Goal: Find contact information: Find contact information

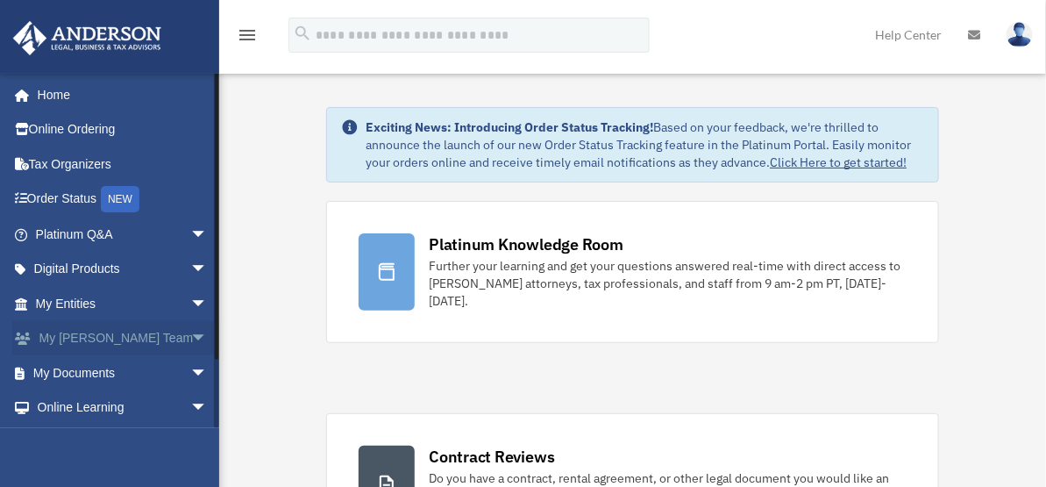
click at [190, 332] on span "arrow_drop_down" at bounding box center [207, 339] width 35 height 36
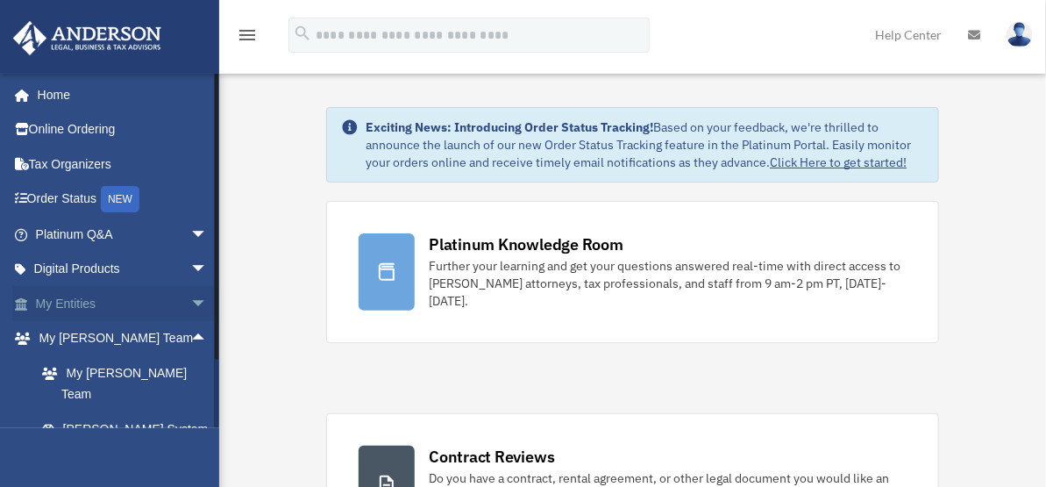
click at [190, 301] on span "arrow_drop_down" at bounding box center [207, 304] width 35 height 36
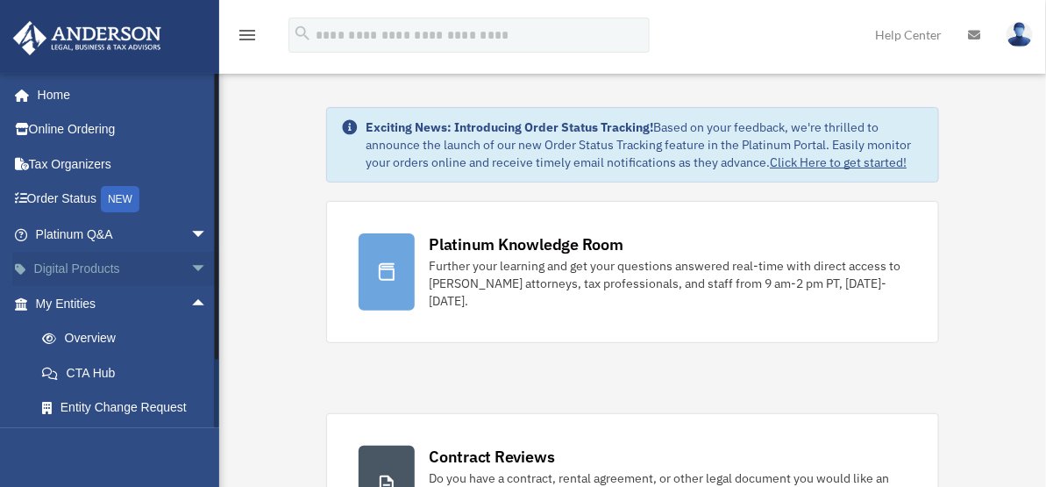
click at [190, 261] on span "arrow_drop_down" at bounding box center [207, 270] width 35 height 36
click at [104, 337] on div "Virtual Bookkeeping" at bounding box center [136, 338] width 151 height 22
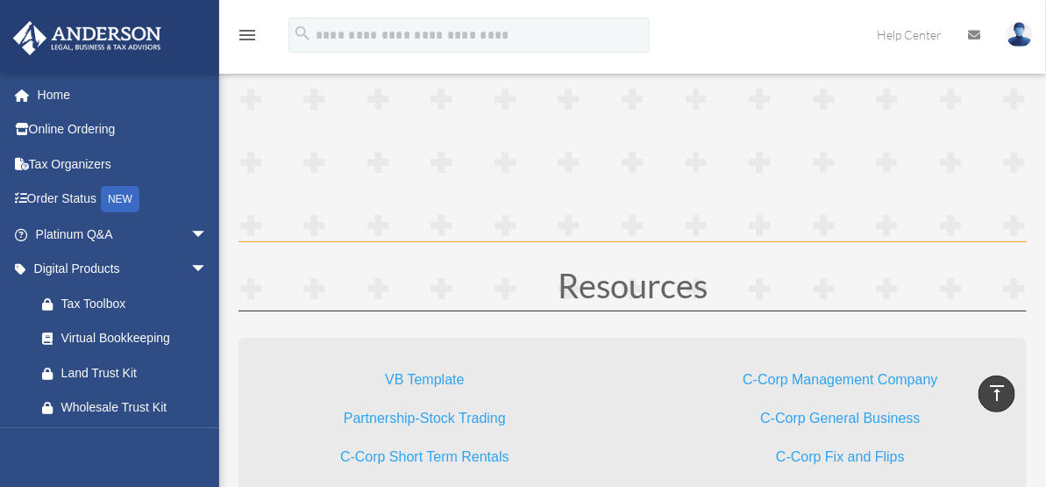
scroll to position [3703, 0]
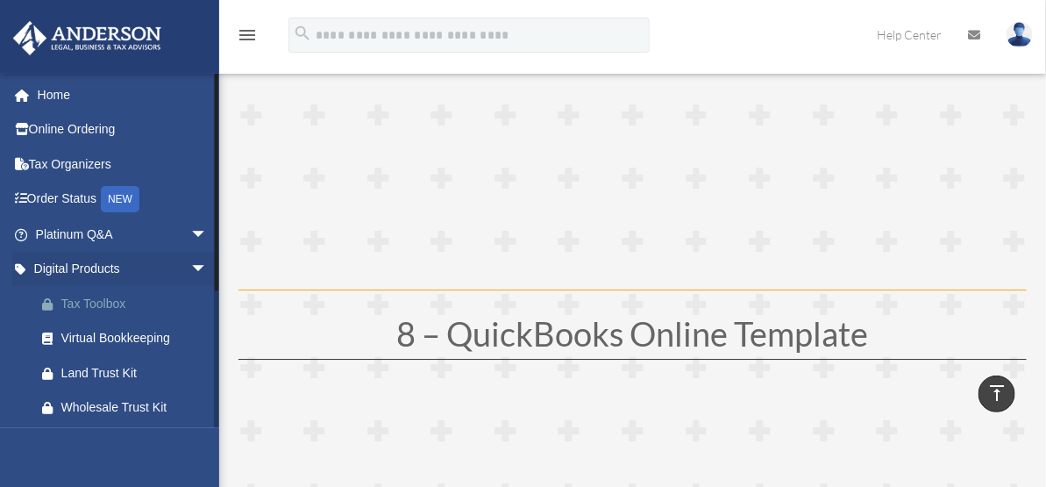
click at [105, 301] on div "Tax Toolbox" at bounding box center [136, 304] width 151 height 22
click at [75, 231] on link "Platinum Q&A arrow_drop_down" at bounding box center [123, 234] width 222 height 35
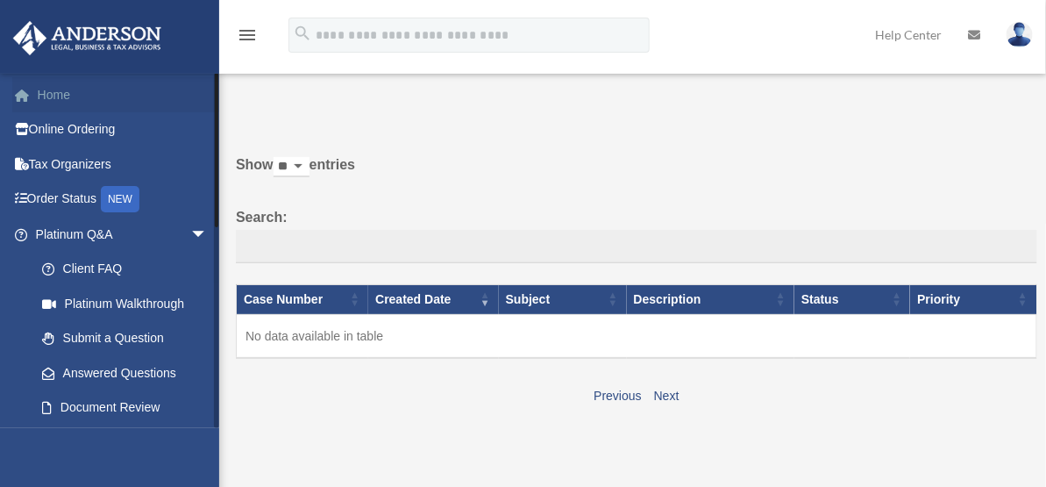
click at [57, 89] on link "Home" at bounding box center [123, 94] width 222 height 35
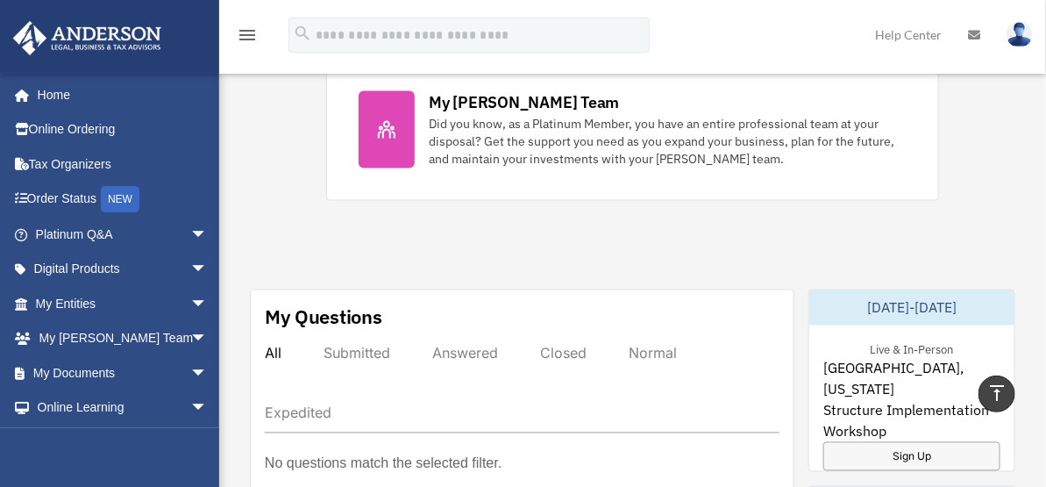
scroll to position [974, 0]
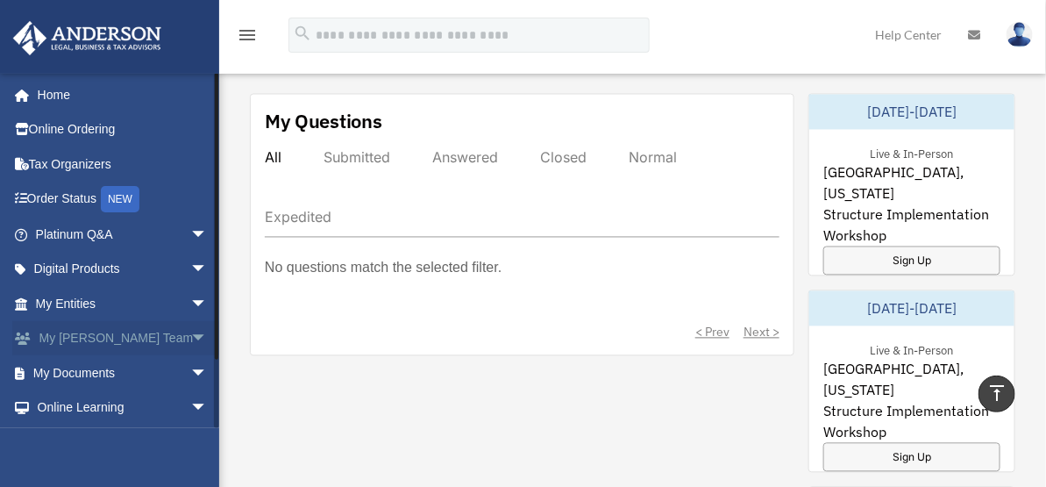
click at [190, 335] on span "arrow_drop_down" at bounding box center [207, 339] width 35 height 36
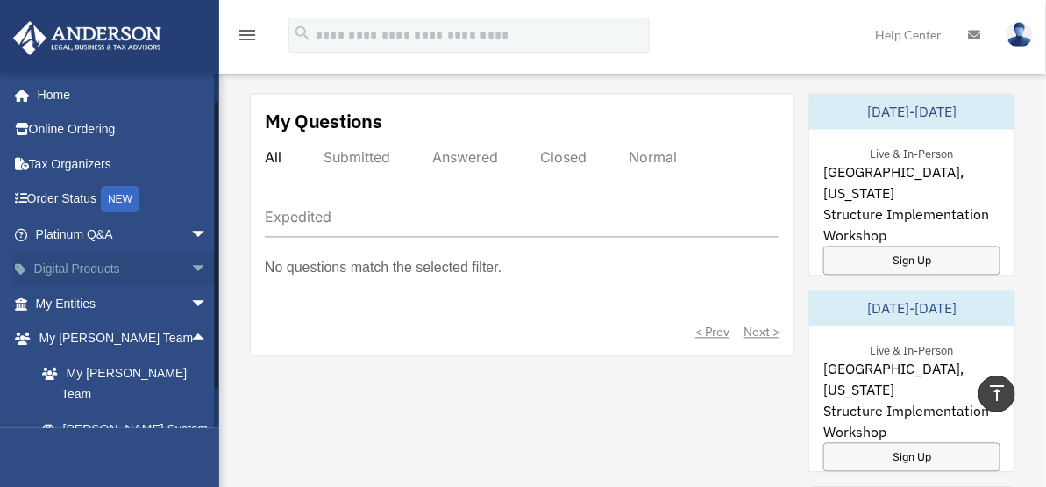
scroll to position [174, 0]
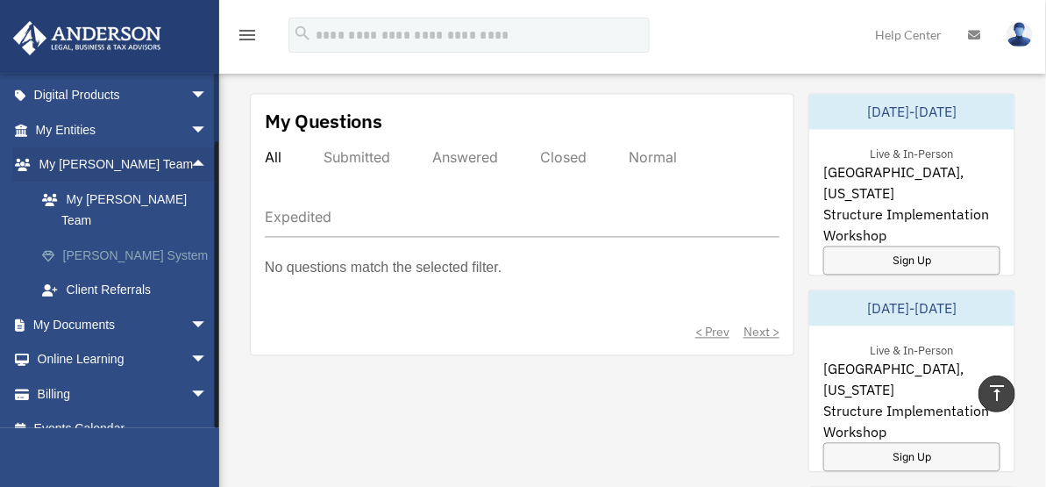
click at [128, 238] on link "[PERSON_NAME] System" at bounding box center [130, 255] width 210 height 35
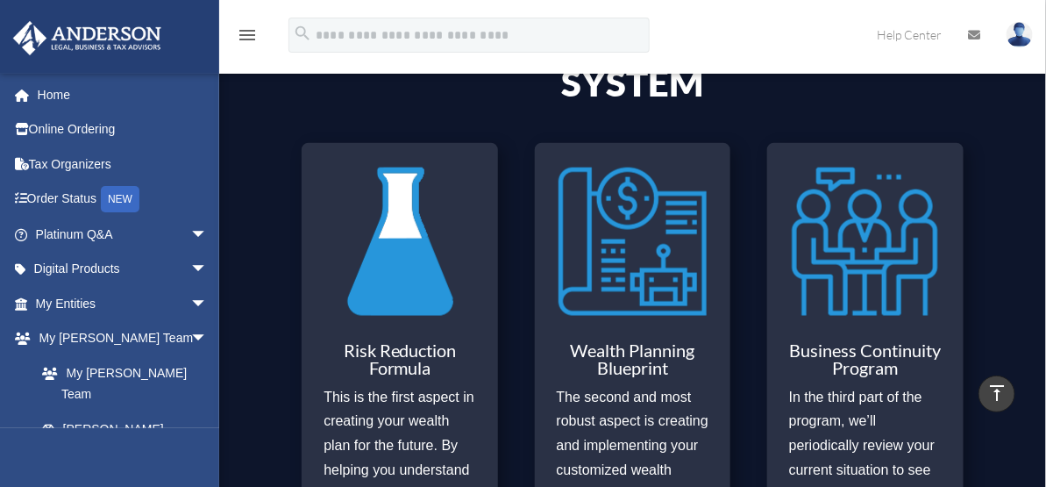
scroll to position [779, 0]
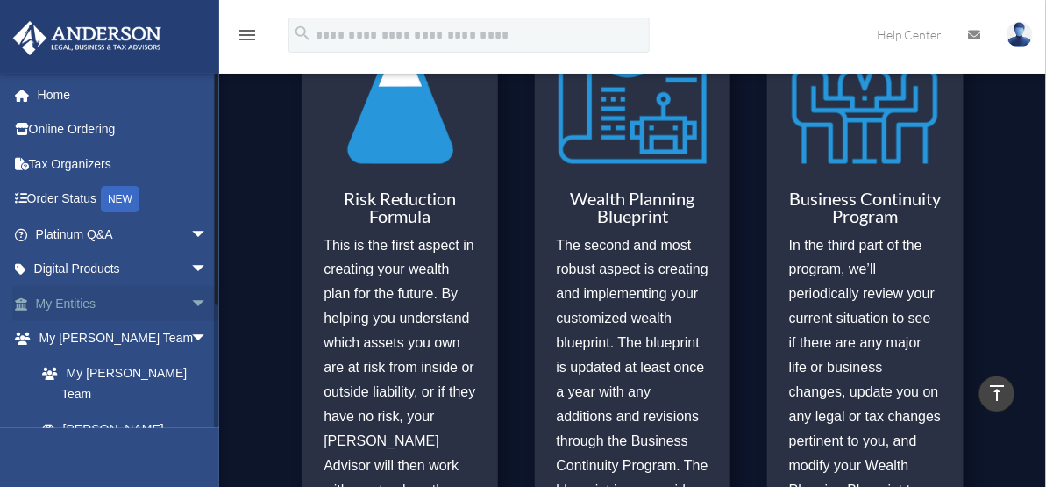
click at [190, 297] on span "arrow_drop_down" at bounding box center [207, 304] width 35 height 36
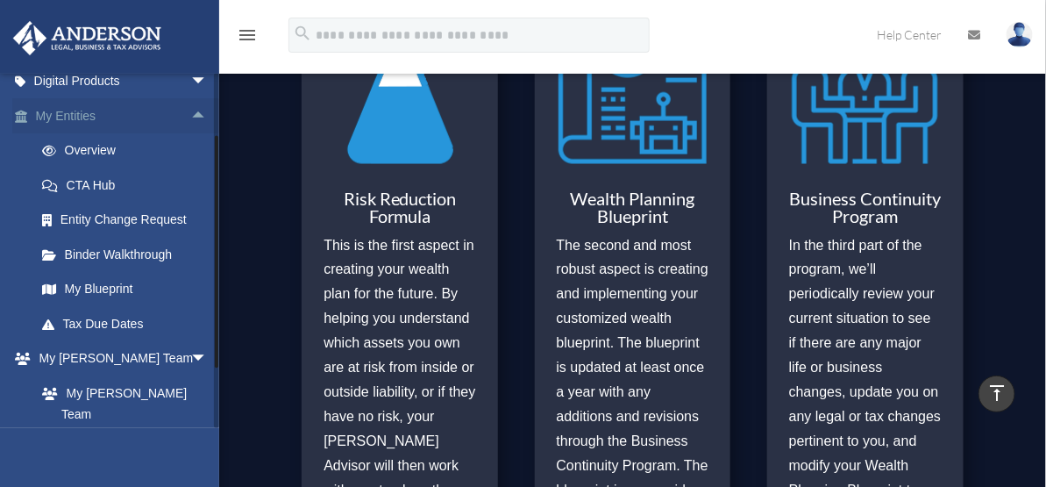
scroll to position [195, 0]
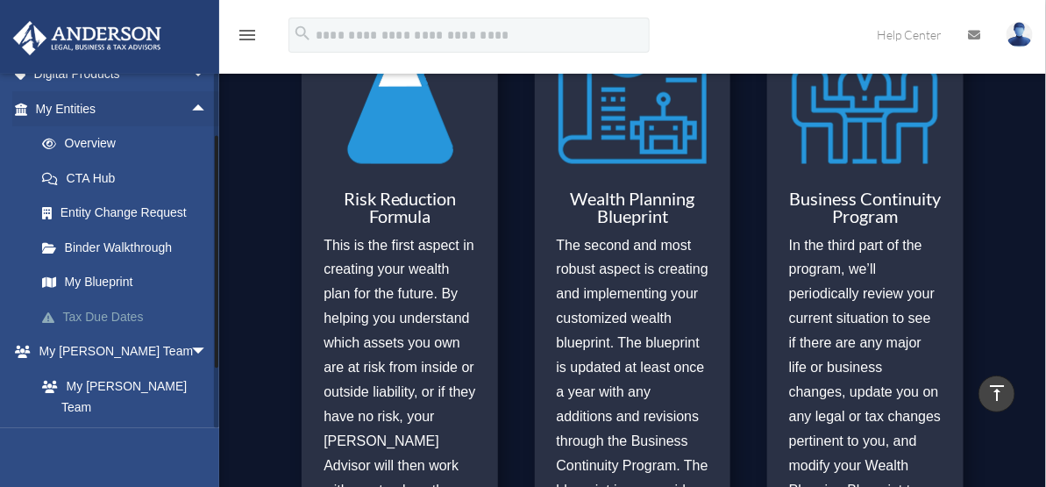
click at [128, 311] on link "Tax Due Dates" at bounding box center [130, 316] width 210 height 35
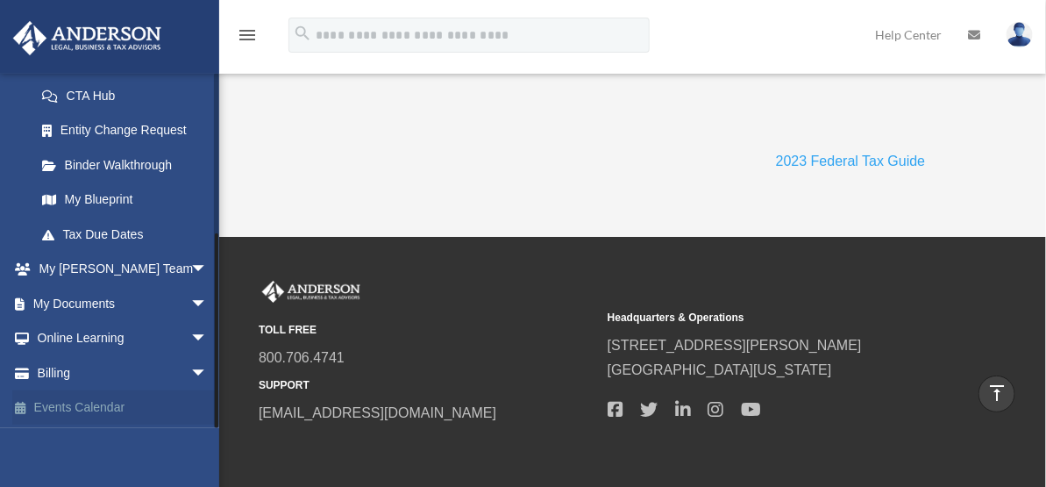
scroll to position [1949, 0]
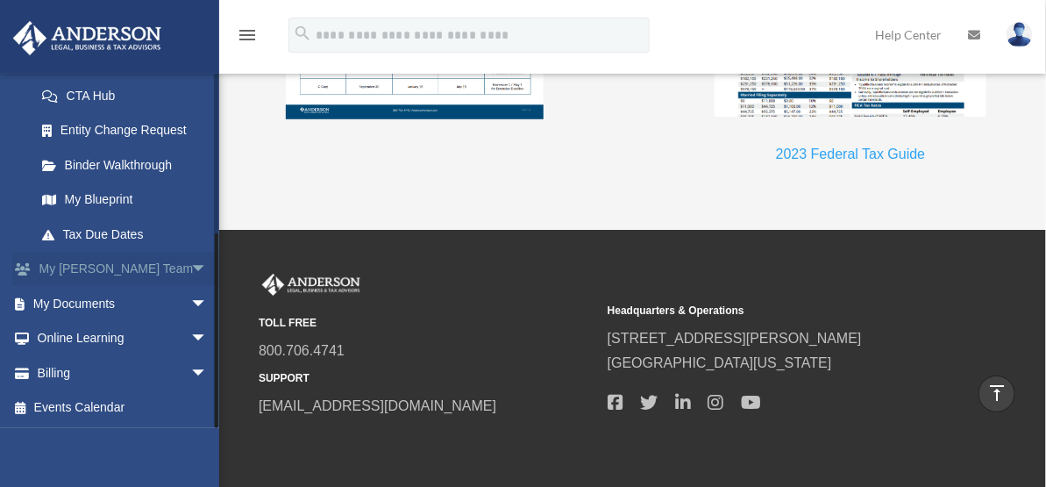
click at [190, 264] on span "arrow_drop_down" at bounding box center [207, 270] width 35 height 36
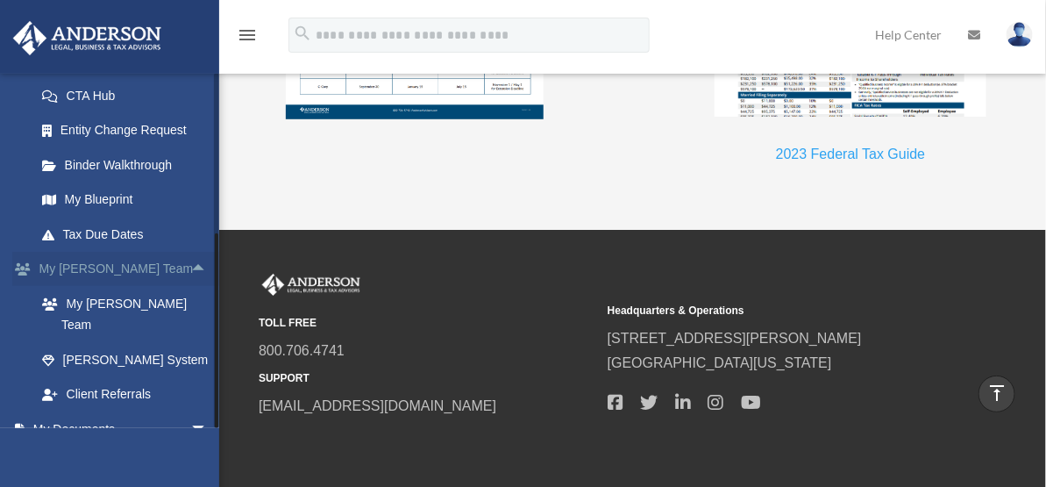
click at [190, 268] on span "arrow_drop_up" at bounding box center [207, 270] width 35 height 36
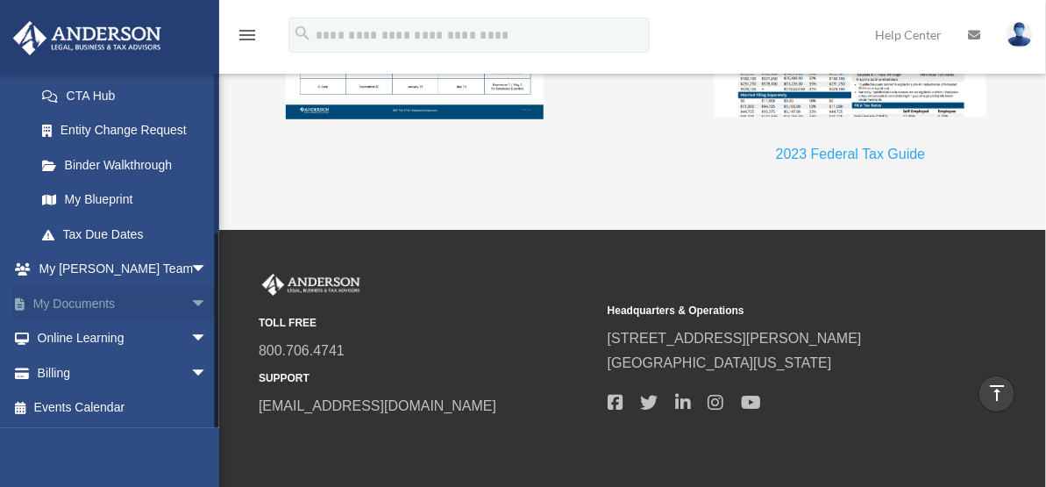
click at [190, 301] on span "arrow_drop_down" at bounding box center [207, 304] width 35 height 36
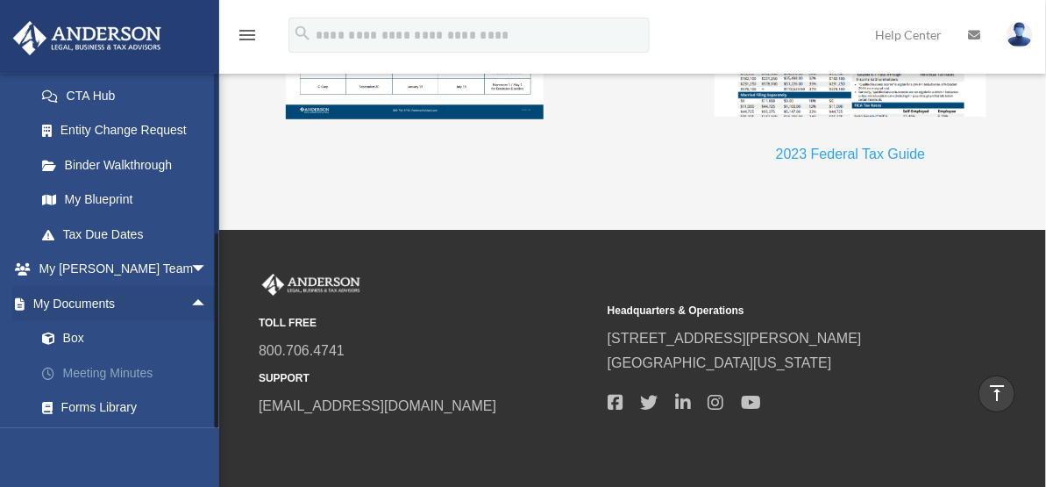
click at [75, 373] on link "Meeting Minutes" at bounding box center [130, 372] width 210 height 35
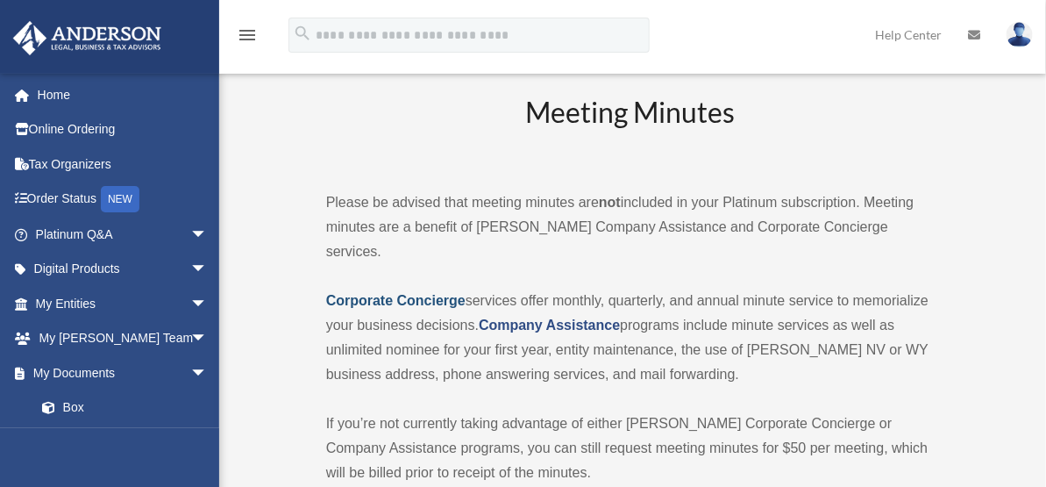
click at [374, 293] on strong "Corporate Concierge" at bounding box center [395, 300] width 139 height 15
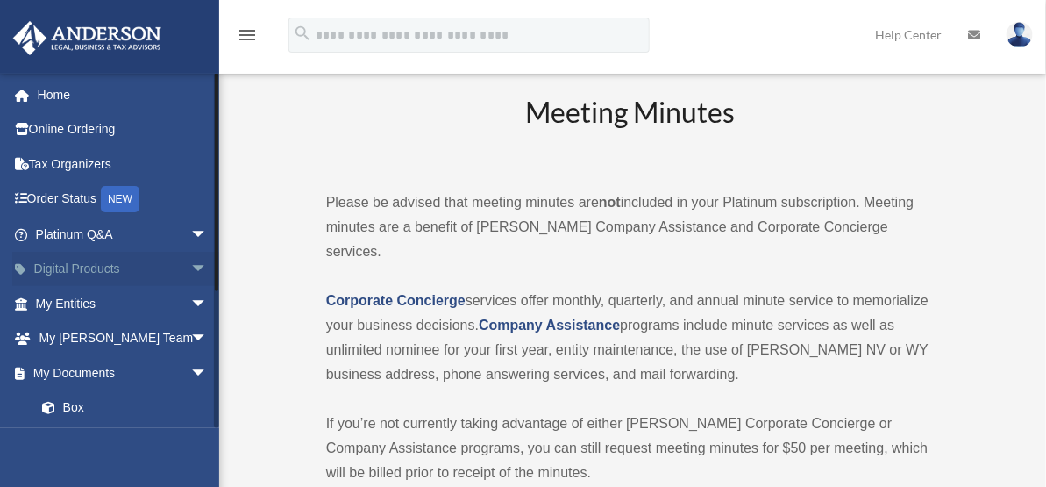
click at [190, 268] on span "arrow_drop_down" at bounding box center [207, 270] width 35 height 36
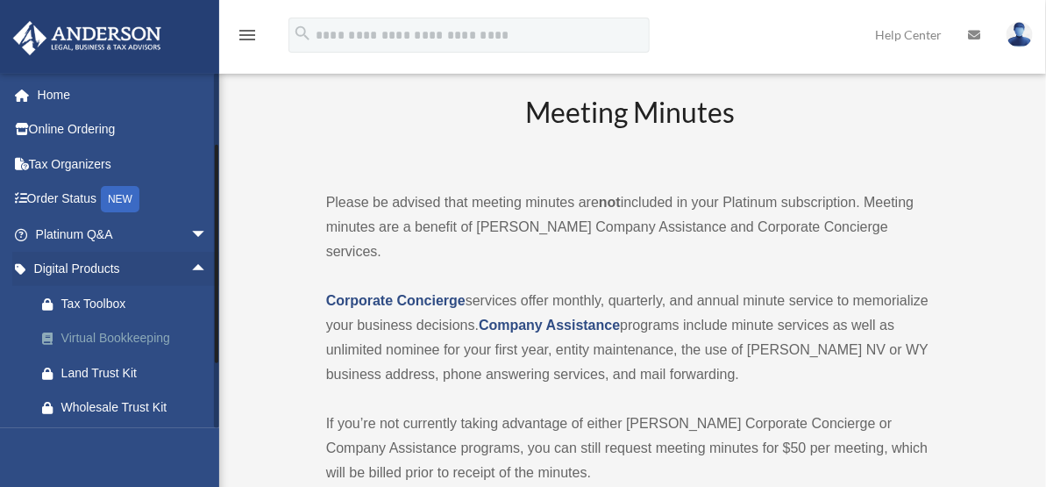
scroll to position [195, 0]
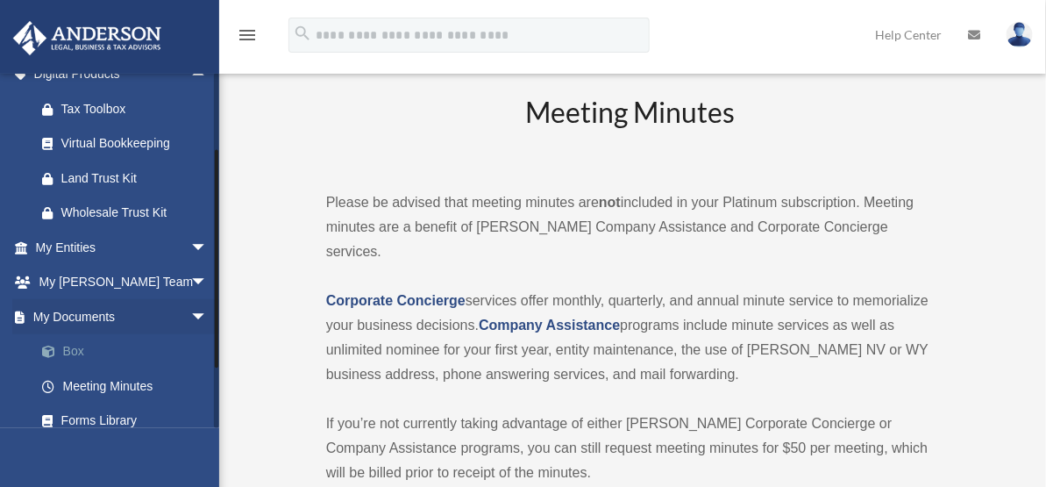
click at [65, 350] on link "Box" at bounding box center [130, 351] width 210 height 35
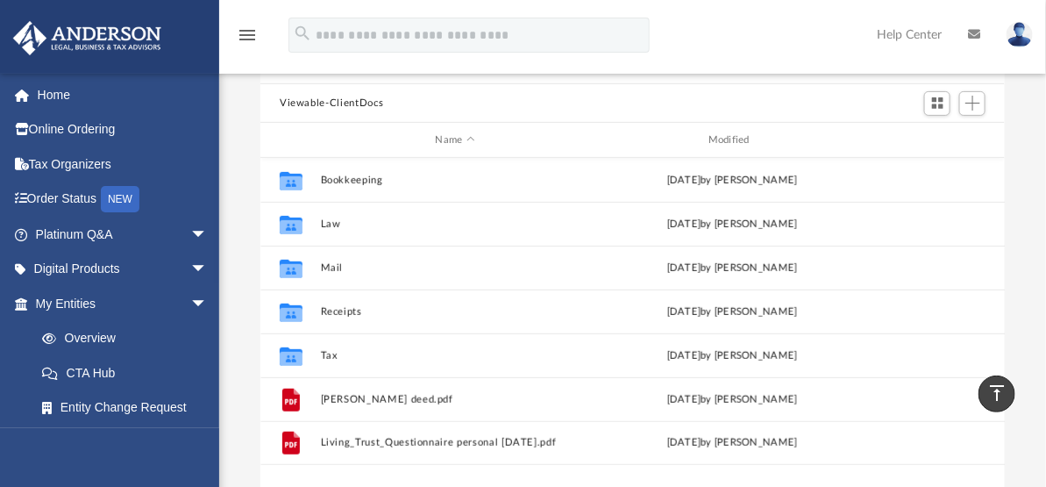
scroll to position [384, 730]
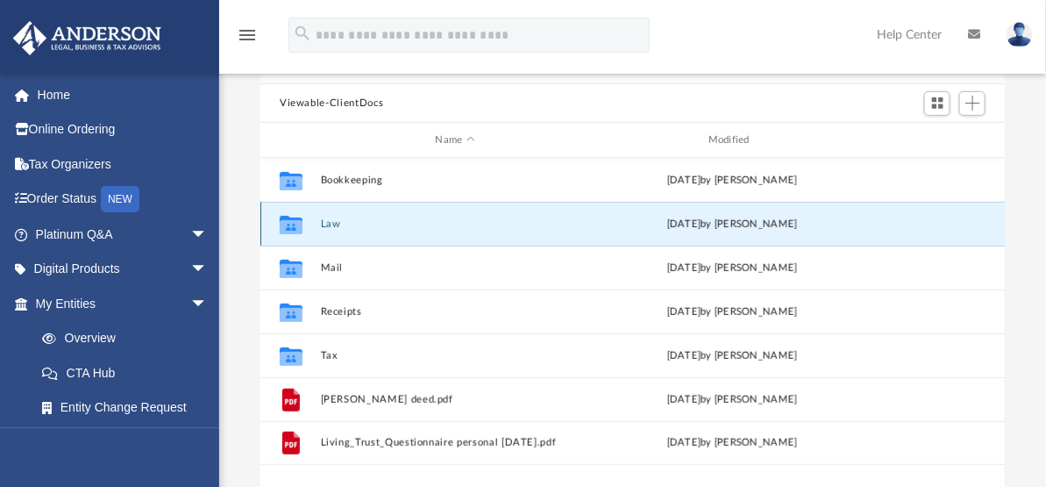
click at [329, 224] on button "Law" at bounding box center [455, 223] width 269 height 11
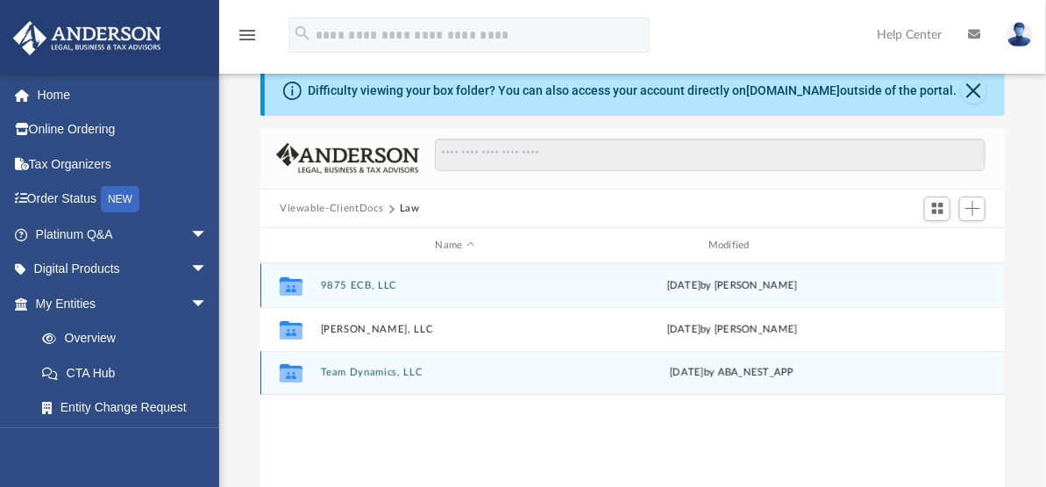
scroll to position [0, 0]
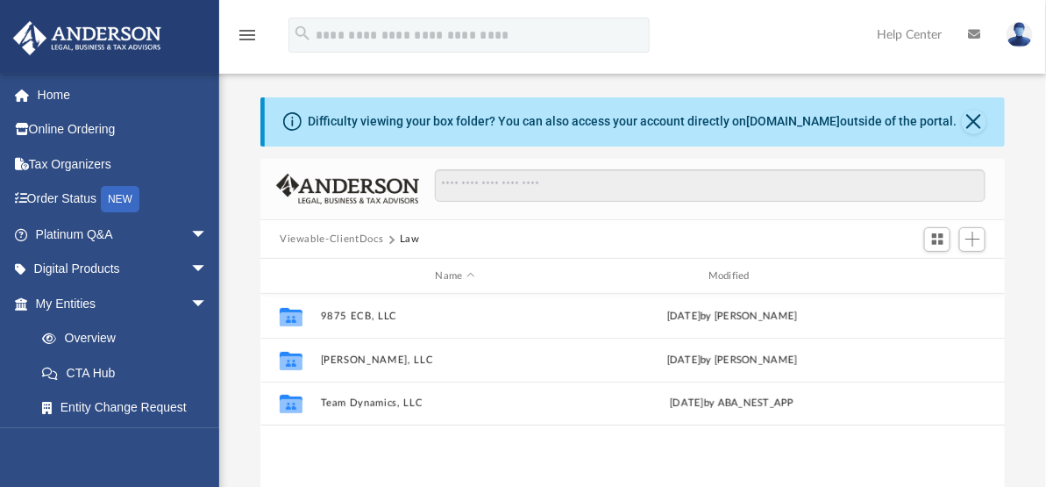
click at [406, 236] on button "Law" at bounding box center [410, 240] width 20 height 16
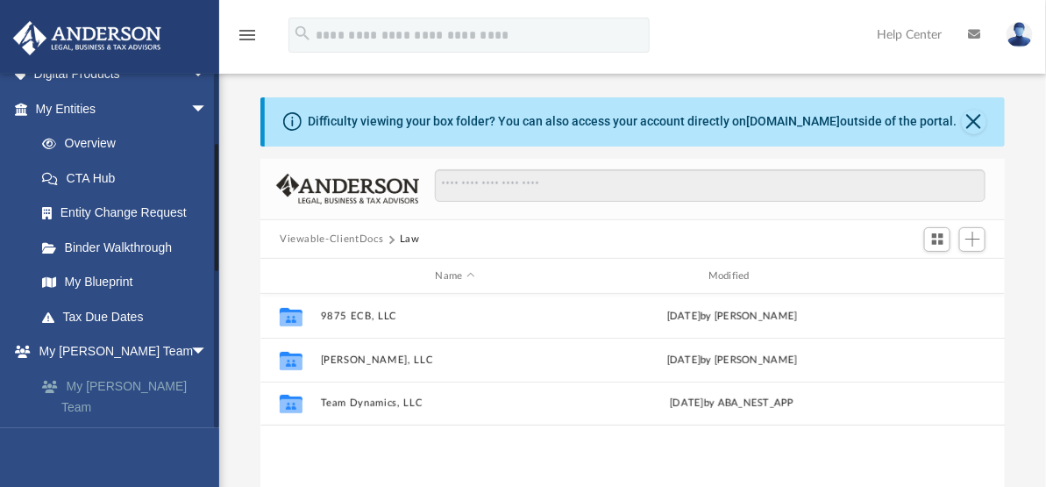
click at [108, 382] on link "My [PERSON_NAME] Team" at bounding box center [130, 396] width 210 height 56
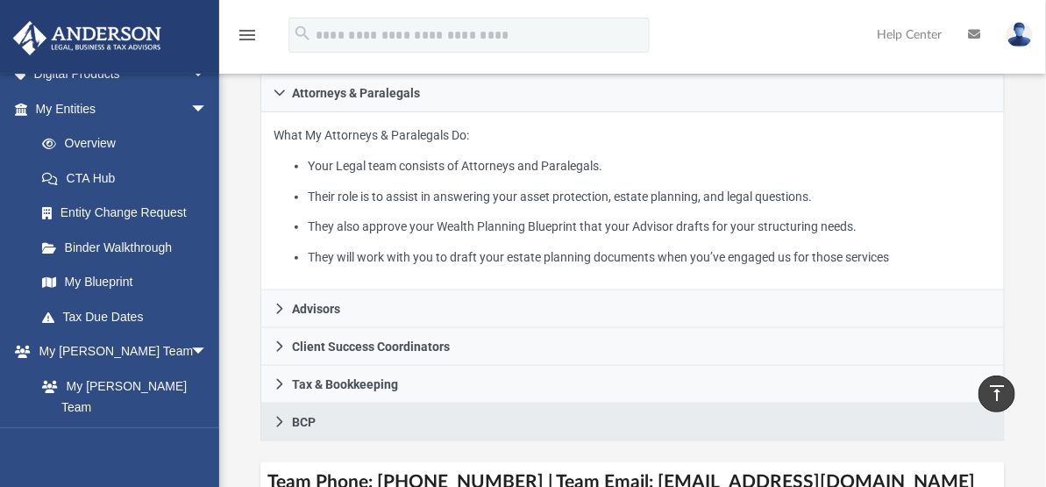
scroll to position [585, 0]
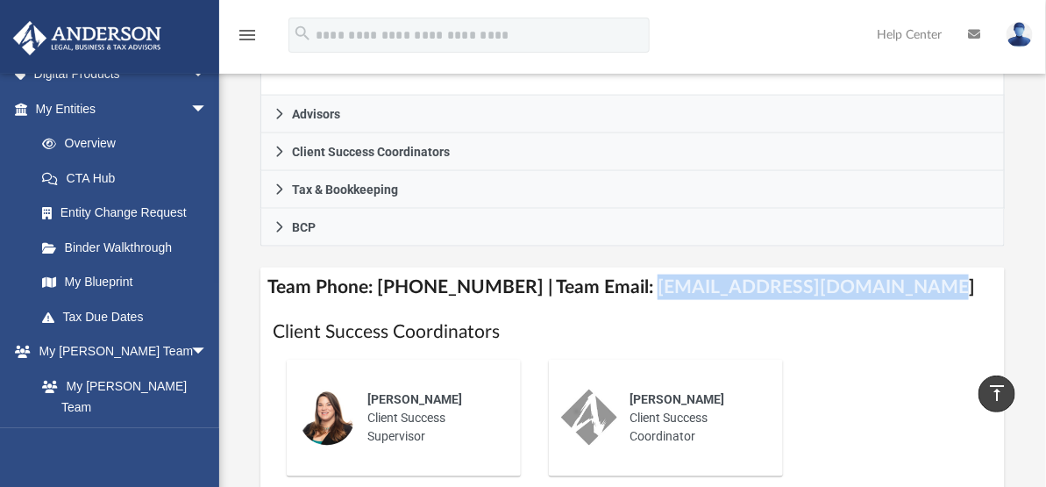
drag, startPoint x: 625, startPoint y: 285, endPoint x: 903, endPoint y: 282, distance: 278.9
click at [903, 282] on h4 "Team Phone: [PHONE_NUMBER] | Team Email: [EMAIL_ADDRESS][DOMAIN_NAME]" at bounding box center [633, 287] width 745 height 39
copy h4 "[EMAIL_ADDRESS][DOMAIN_NAME]"
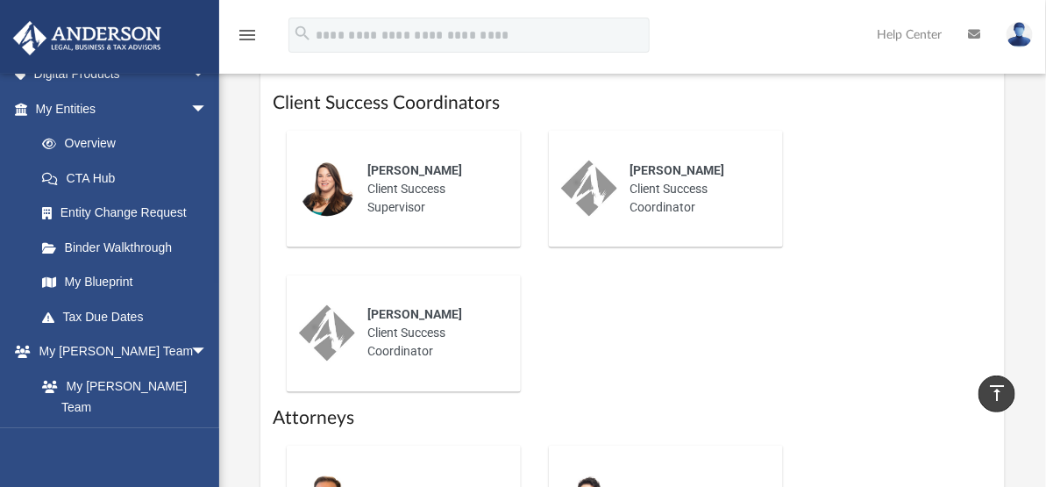
scroll to position [696, 0]
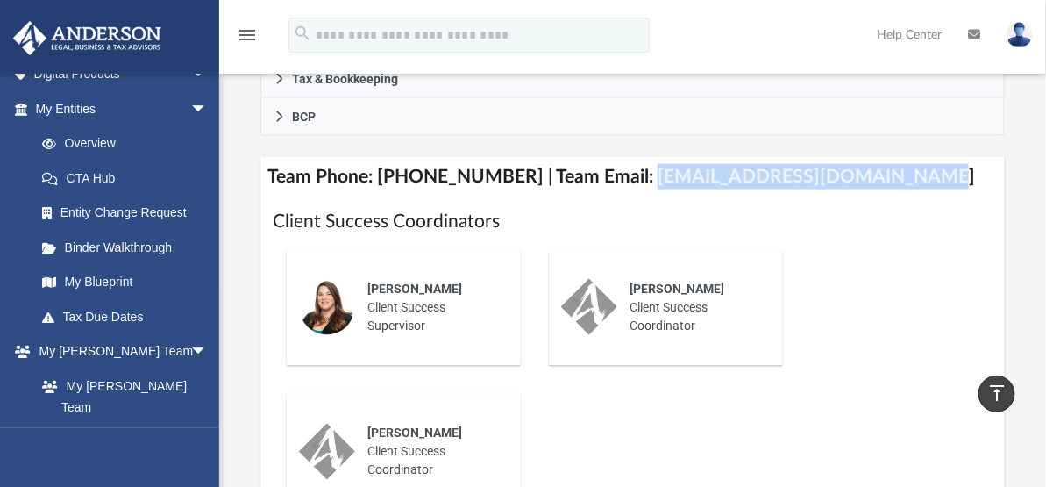
copy h4 "[EMAIL_ADDRESS][DOMAIN_NAME]"
